Goal: Task Accomplishment & Management: Complete application form

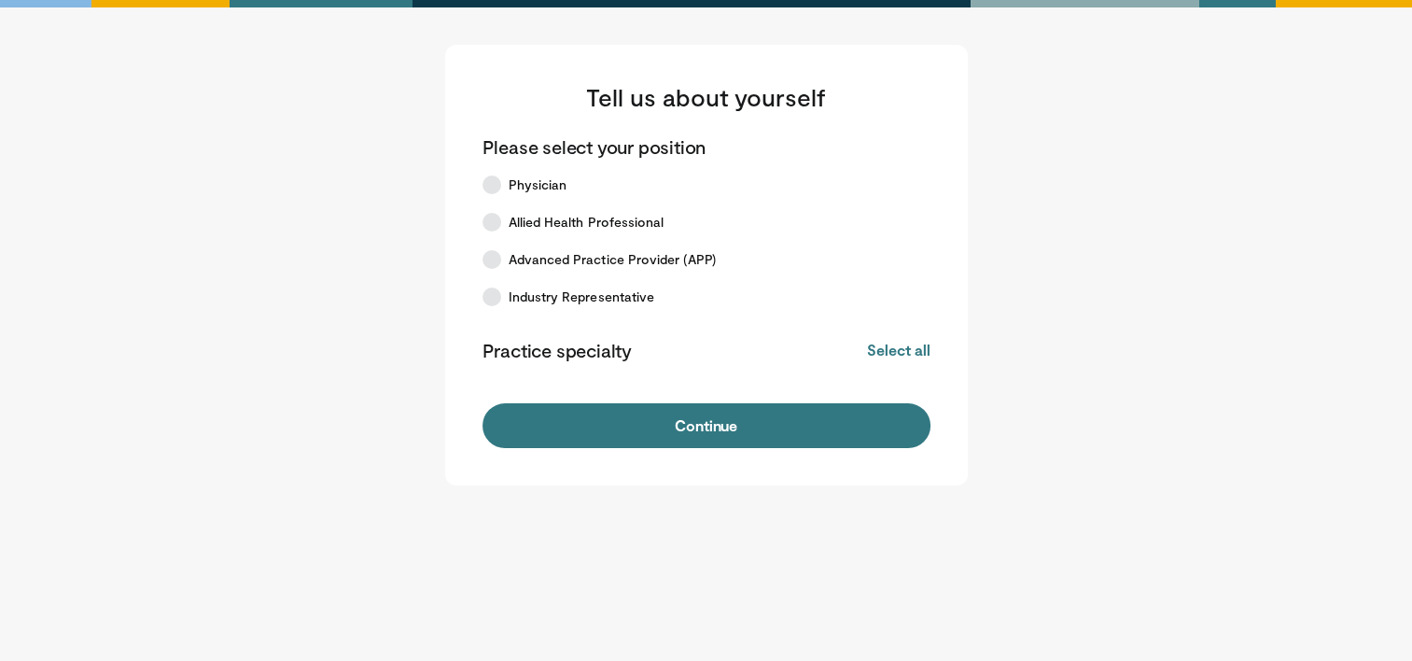
click at [518, 183] on span "Physician" at bounding box center [538, 184] width 59 height 19
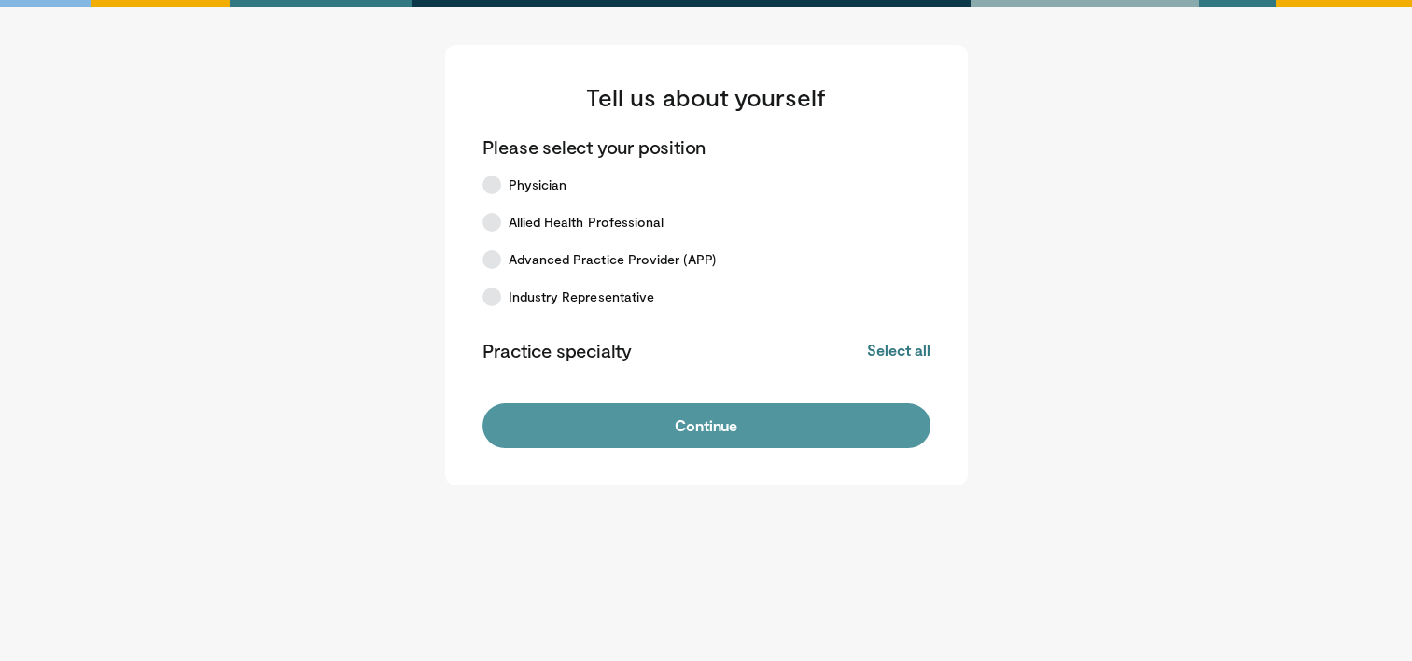
click at [767, 422] on button "Continue" at bounding box center [707, 425] width 448 height 45
click at [765, 421] on button "Continue" at bounding box center [707, 425] width 448 height 45
